Goal: Information Seeking & Learning: Understand process/instructions

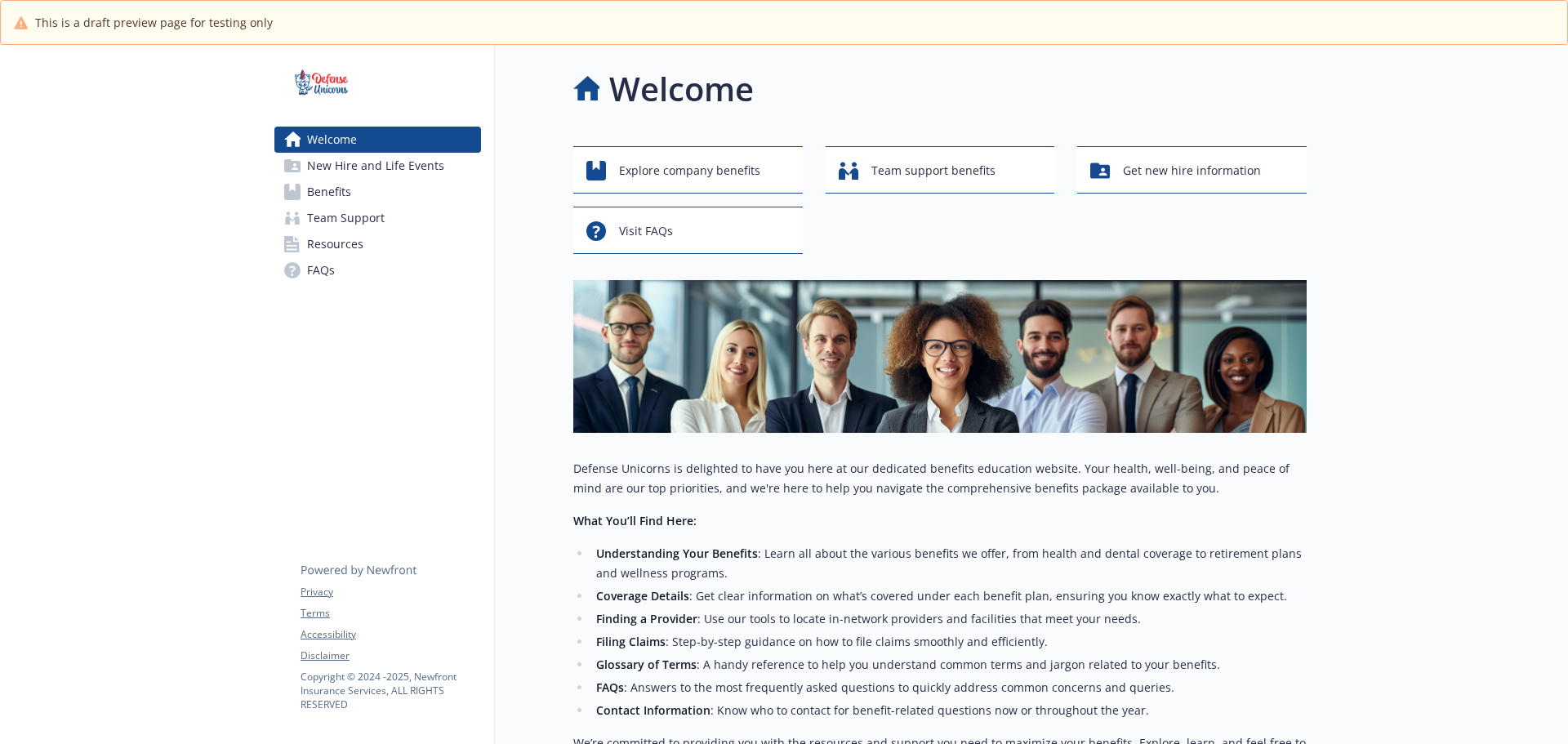
click at [868, 466] on p "Defense Unicorns is delighted to have you here at our dedicated benefits educat…" at bounding box center [940, 478] width 734 height 39
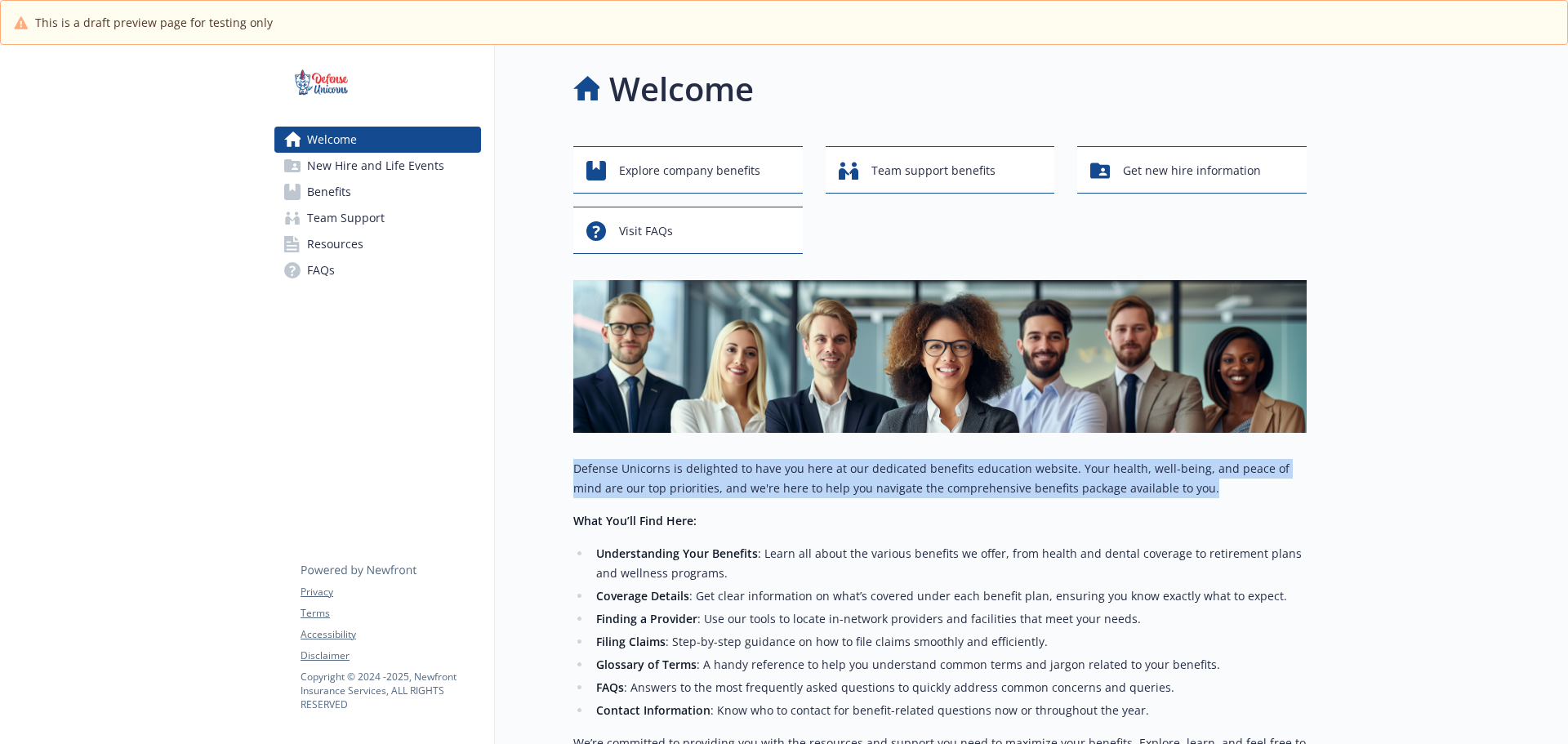
click at [868, 466] on p "Defense Unicorns is delighted to have you here at our dedicated benefits educat…" at bounding box center [940, 478] width 734 height 39
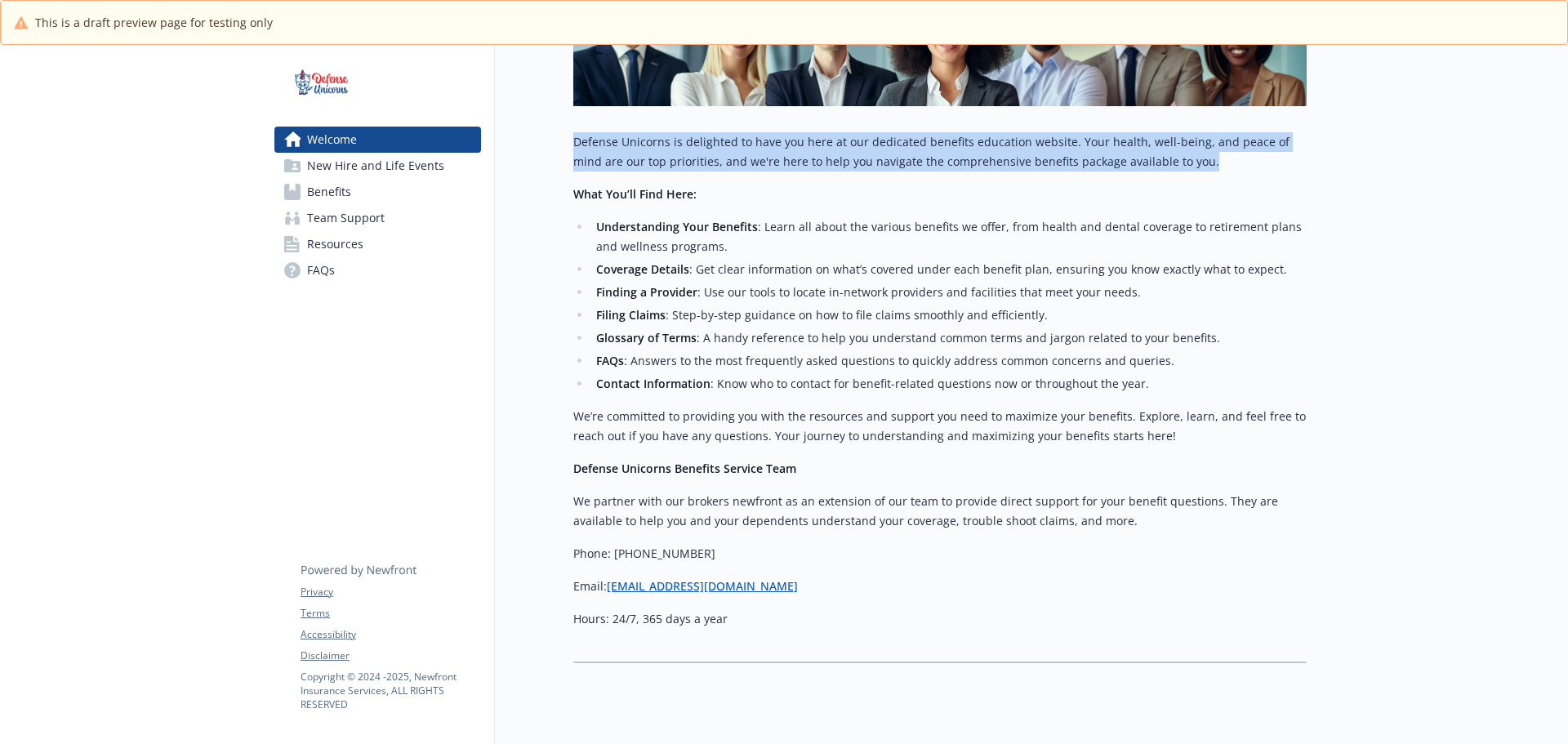
scroll to position [376, 0]
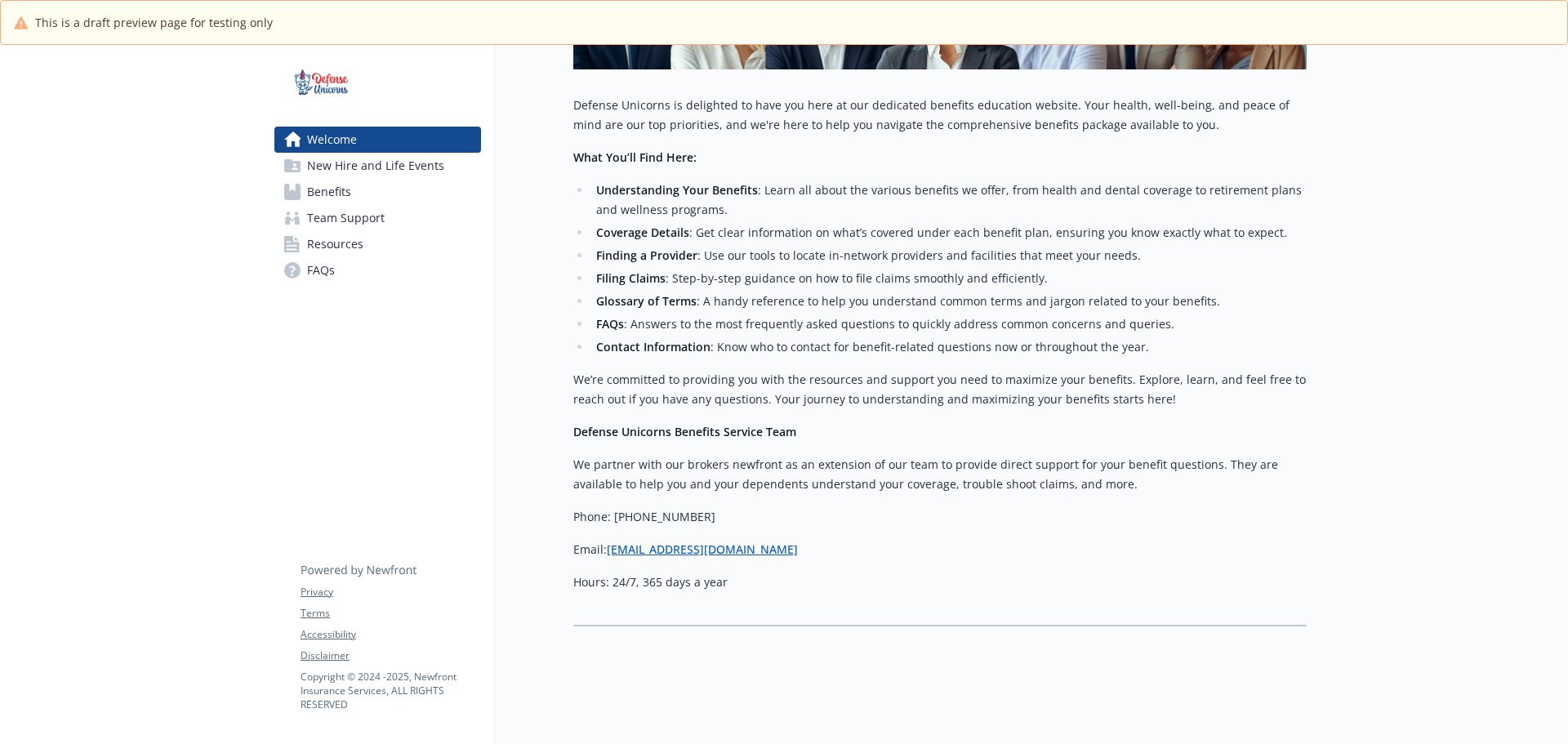
click at [851, 455] on p "We partner with our brokers newfront as an extension of our team to provide dir…" at bounding box center [940, 474] width 734 height 39
click at [359, 172] on span "New Hire and Life Events" at bounding box center [375, 166] width 137 height 26
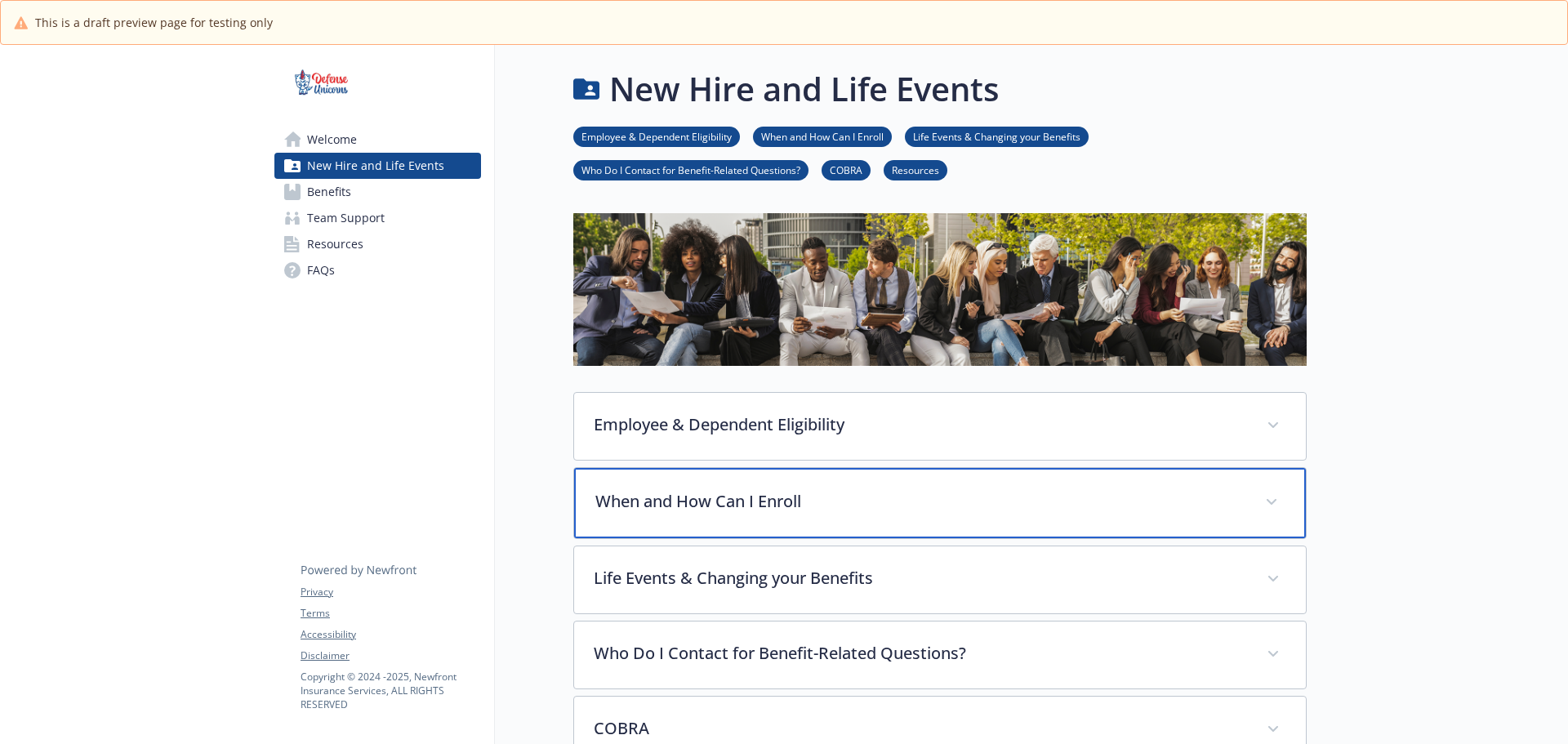
click at [679, 478] on div "When and How Can I Enroll" at bounding box center [940, 503] width 732 height 70
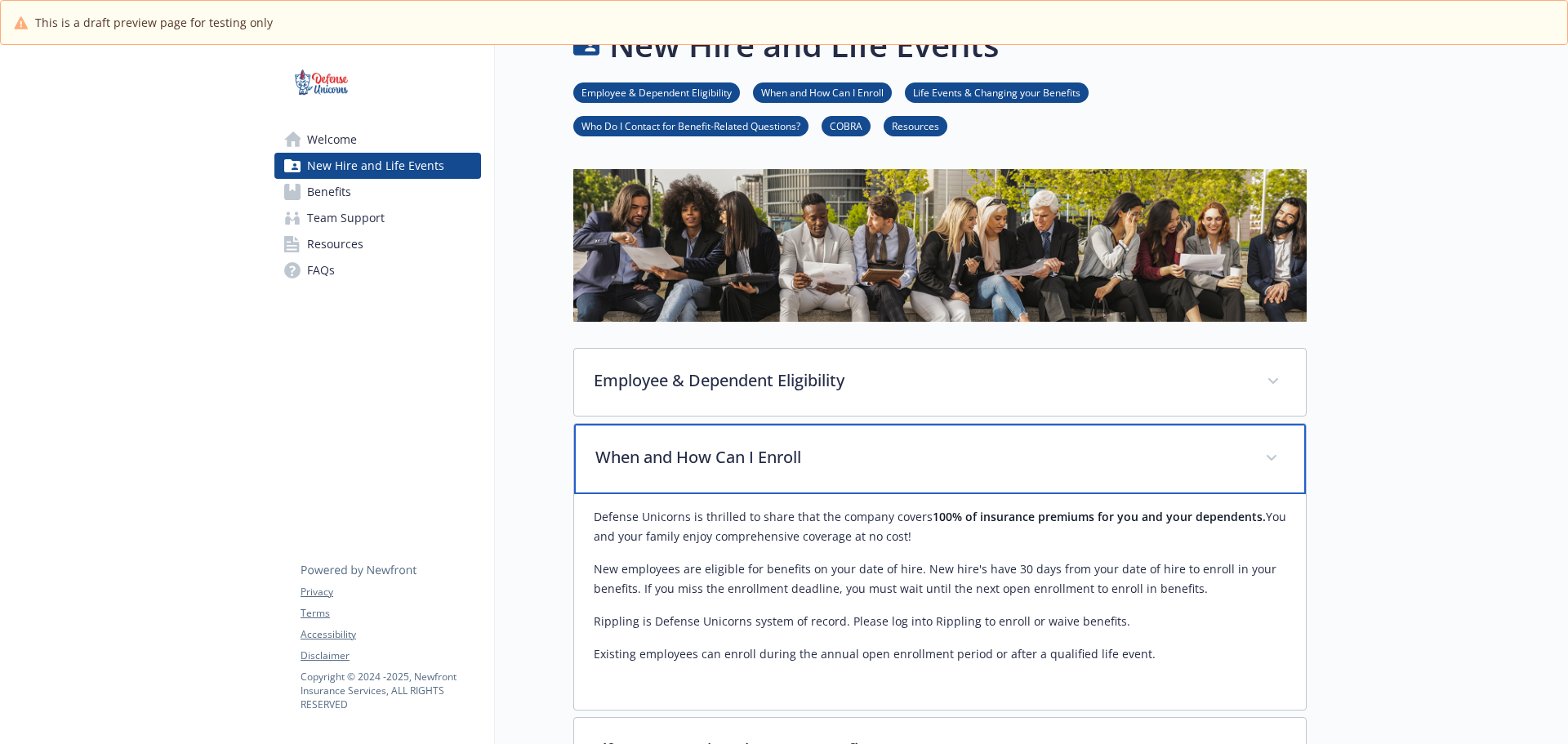
scroll to position [82, 0]
